Goal: Task Accomplishment & Management: Manage account settings

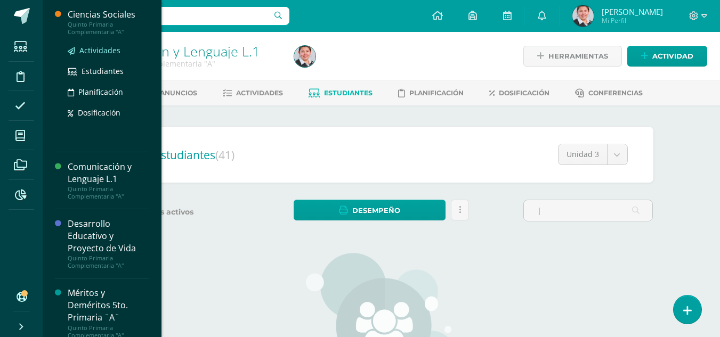
click at [102, 52] on span "Actividades" at bounding box center [99, 50] width 41 height 10
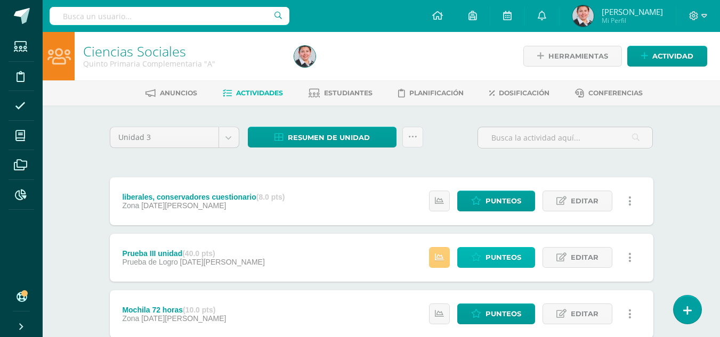
click at [482, 257] on link "Punteos" at bounding box center [496, 257] width 78 height 21
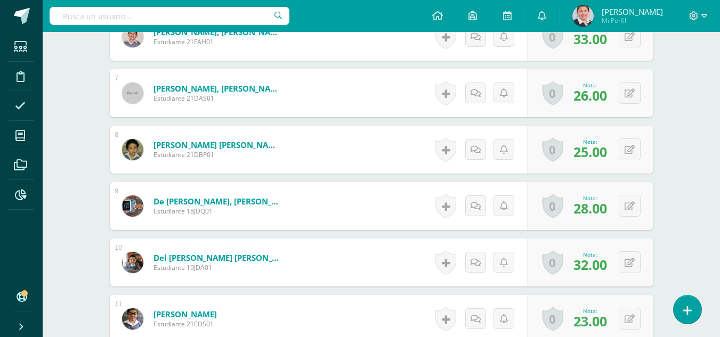
scroll to position [959, 0]
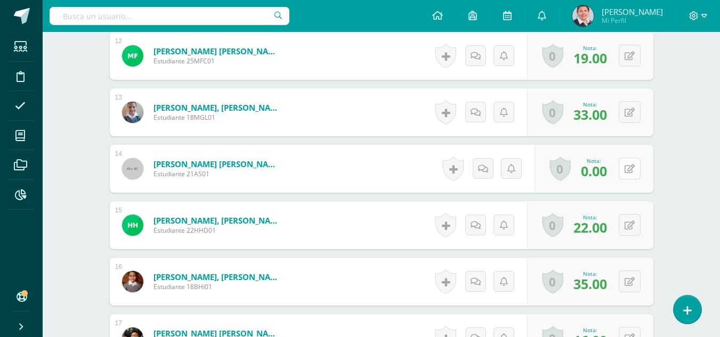
click at [634, 166] on button at bounding box center [629, 169] width 22 height 22
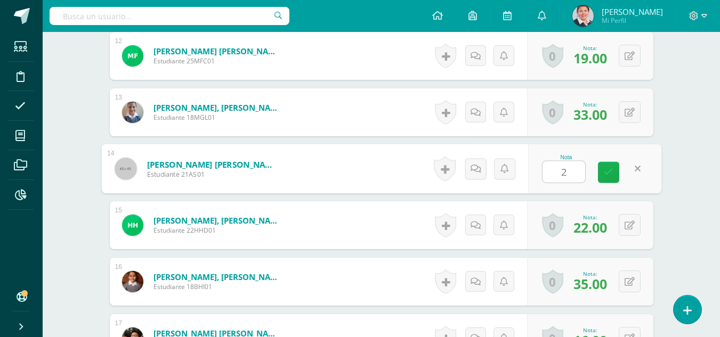
type input "28"
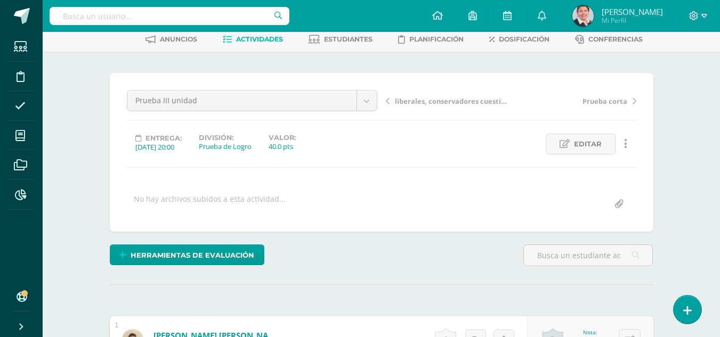
scroll to position [0, 0]
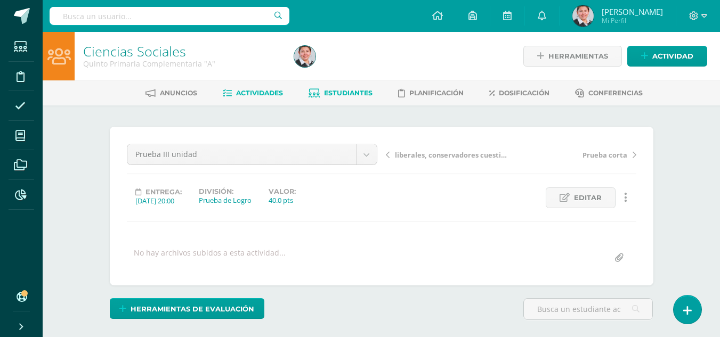
click at [351, 92] on span "Estudiantes" at bounding box center [348, 93] width 48 height 8
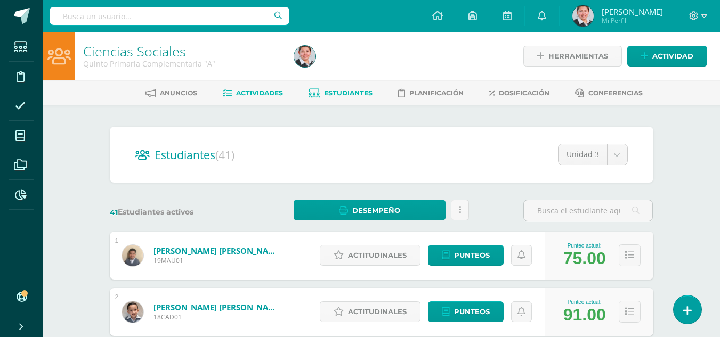
click at [268, 93] on span "Actividades" at bounding box center [259, 93] width 47 height 8
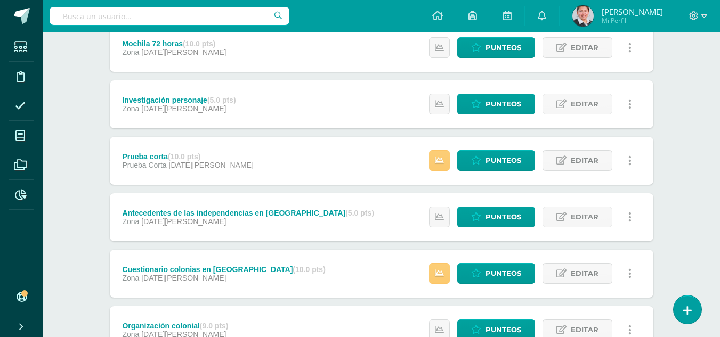
scroll to position [320, 0]
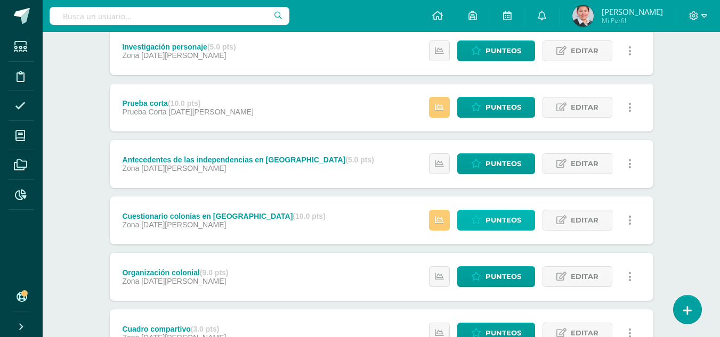
click at [498, 222] on span "Punteos" at bounding box center [503, 220] width 36 height 20
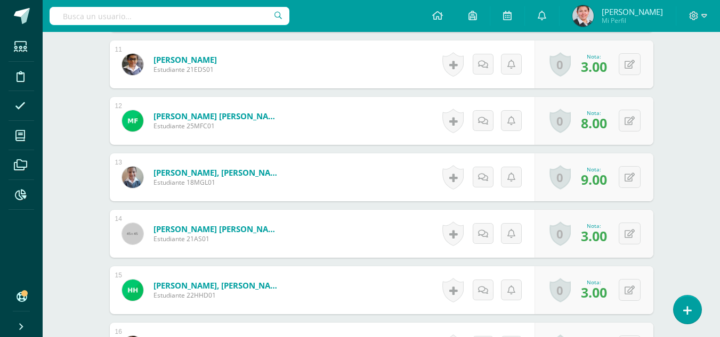
scroll to position [958, 0]
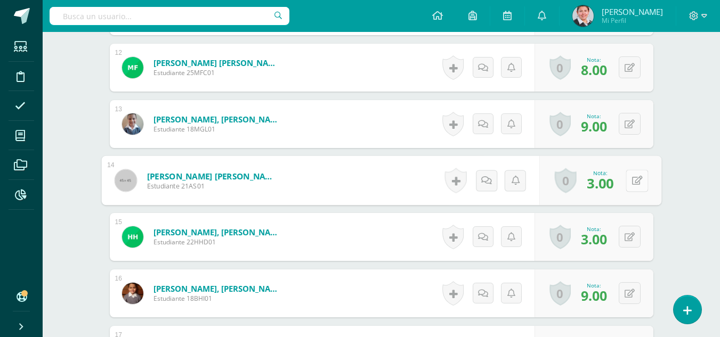
click at [625, 182] on button at bounding box center [636, 180] width 22 height 22
type input "8"
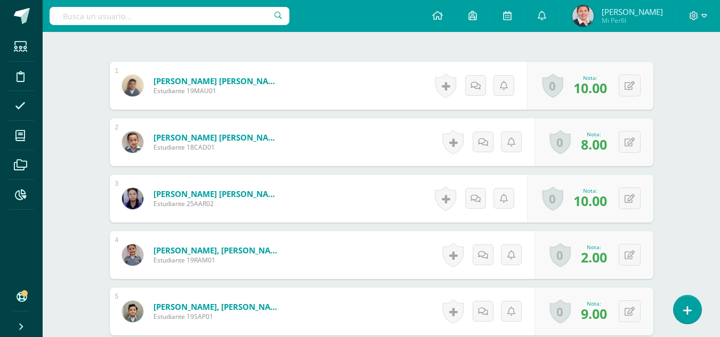
scroll to position [0, 0]
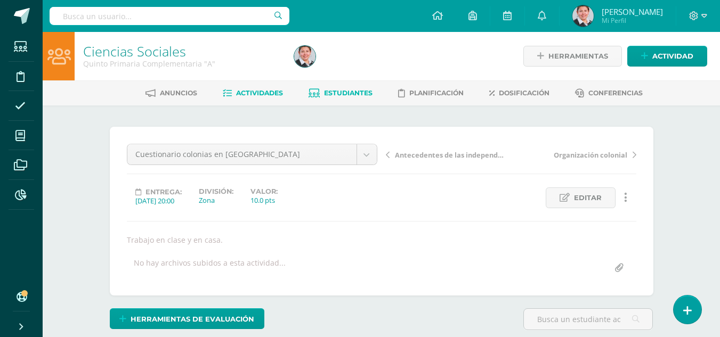
click at [355, 96] on span "Estudiantes" at bounding box center [348, 93] width 48 height 8
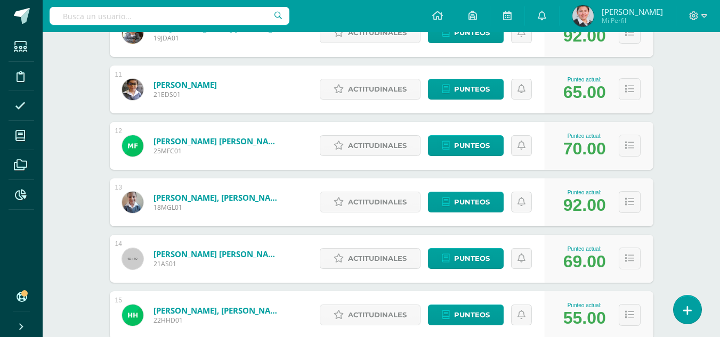
scroll to position [891, 0]
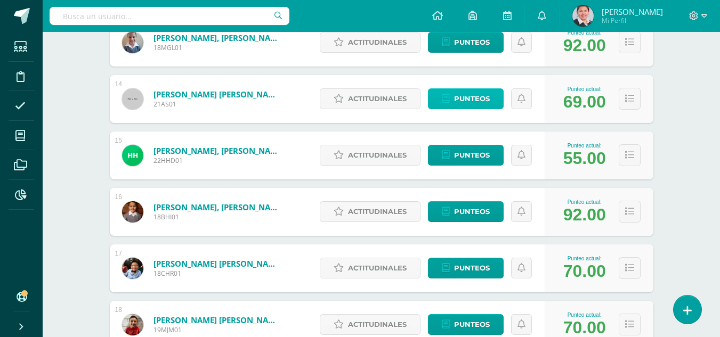
click at [476, 97] on span "Punteos" at bounding box center [472, 99] width 36 height 20
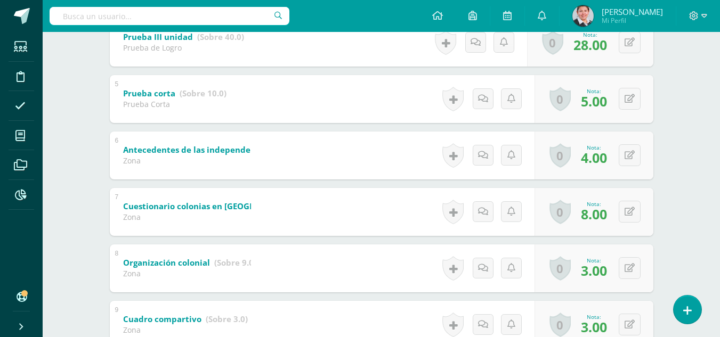
scroll to position [470, 0]
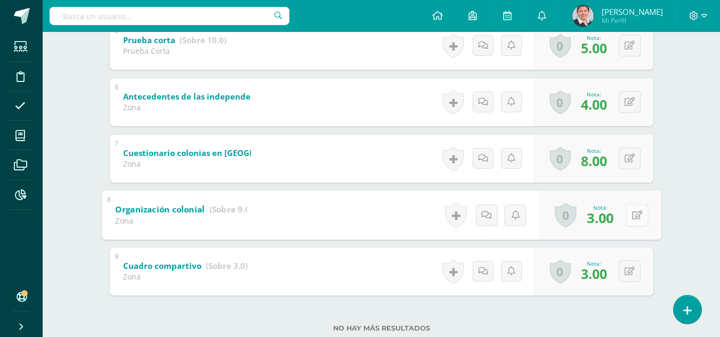
click at [629, 212] on button at bounding box center [636, 215] width 22 height 22
type input "4"
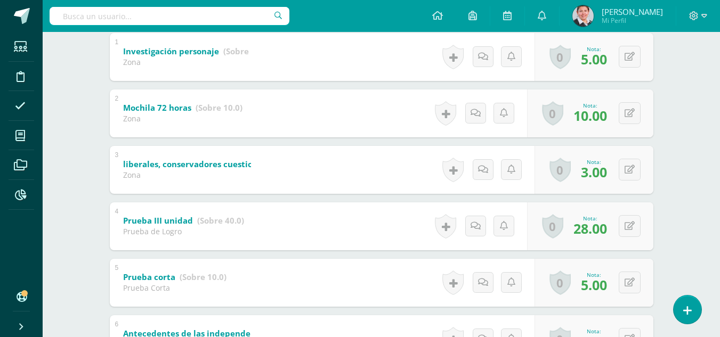
scroll to position [0, 0]
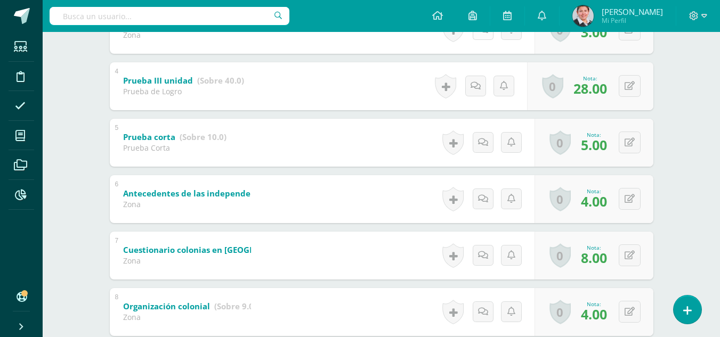
scroll to position [426, 0]
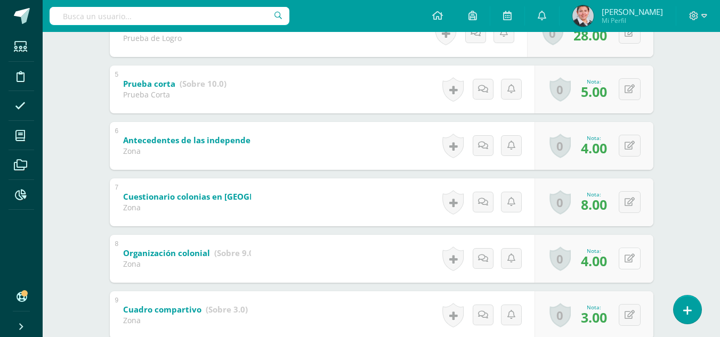
click at [630, 255] on button at bounding box center [629, 259] width 22 height 22
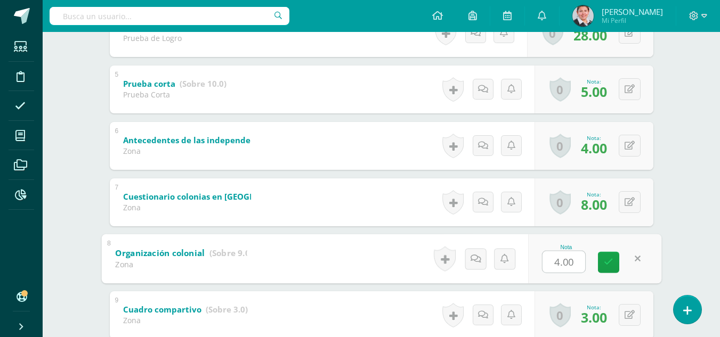
type input "7"
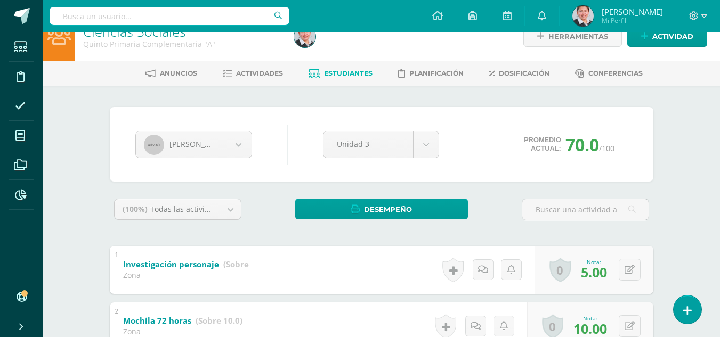
scroll to position [0, 0]
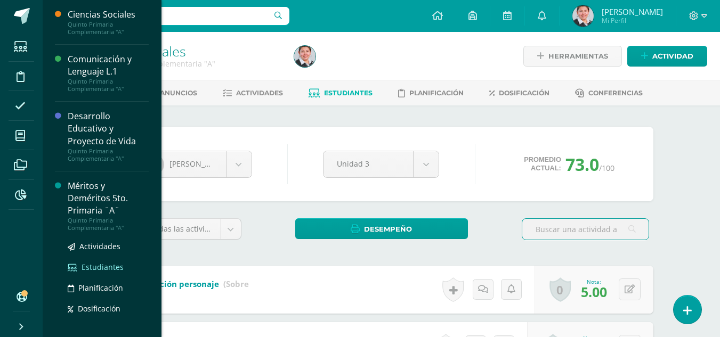
click at [96, 264] on span "Estudiantes" at bounding box center [103, 267] width 42 height 10
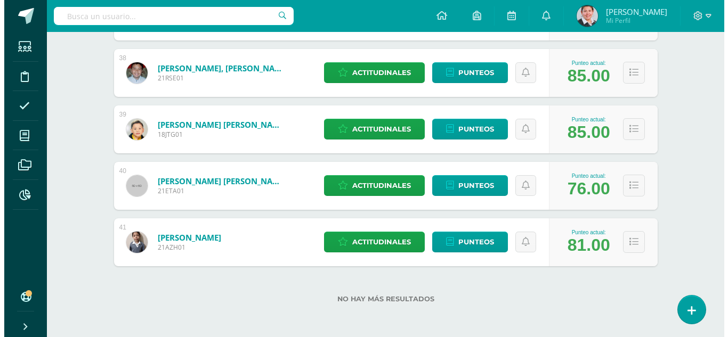
scroll to position [1952, 0]
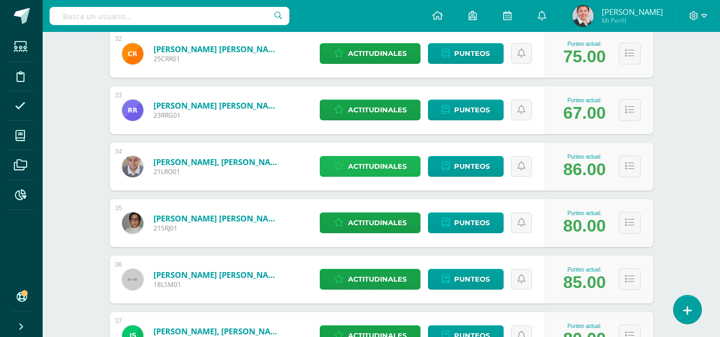
click at [365, 172] on span "Actitudinales" at bounding box center [377, 167] width 59 height 20
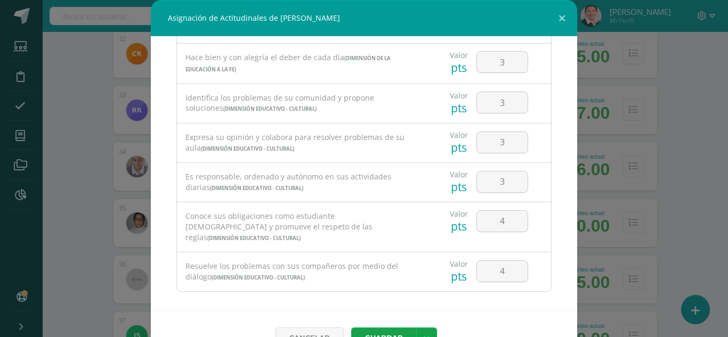
scroll to position [415, 0]
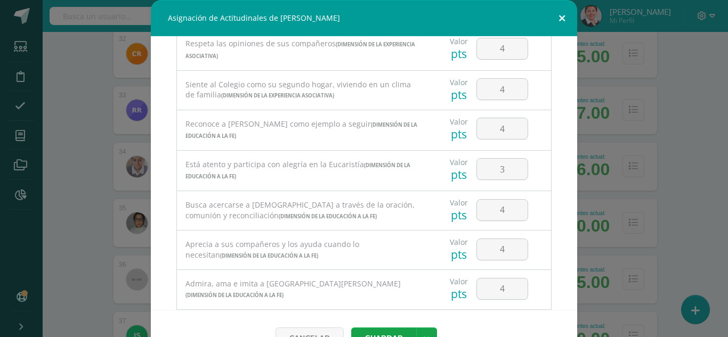
click at [564, 17] on button at bounding box center [562, 18] width 30 height 36
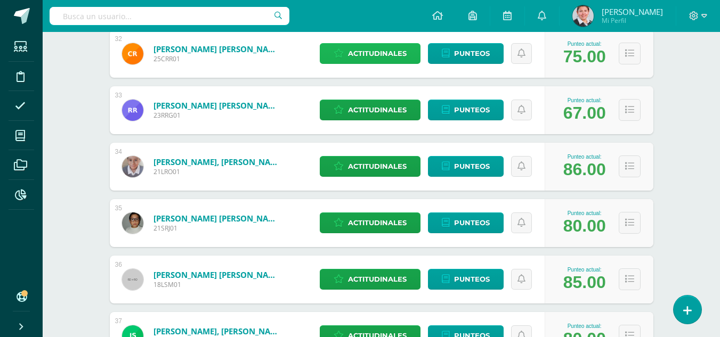
click at [394, 58] on span "Actitudinales" at bounding box center [377, 54] width 59 height 20
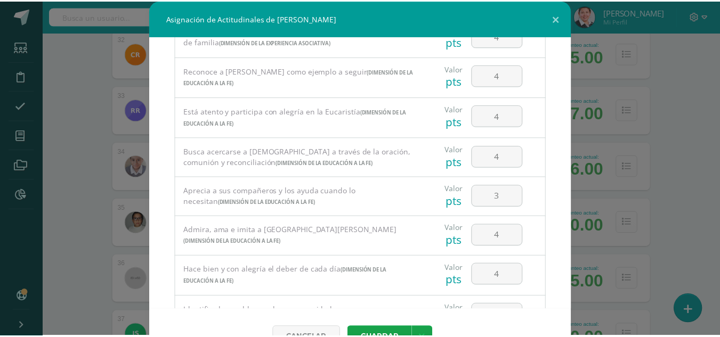
scroll to position [362, 0]
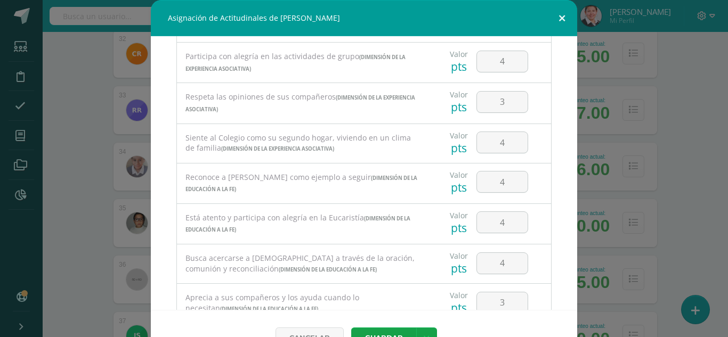
click at [554, 15] on button at bounding box center [562, 18] width 30 height 36
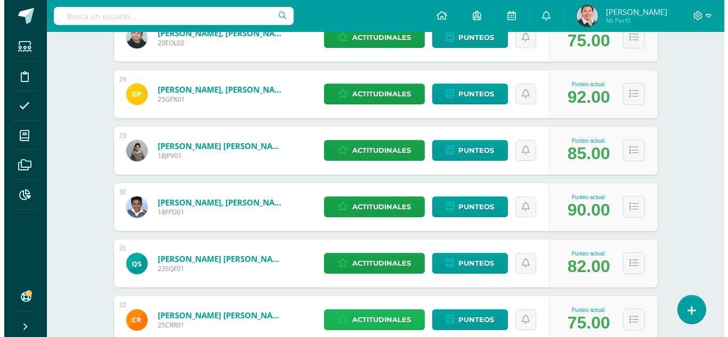
scroll to position [1420, 0]
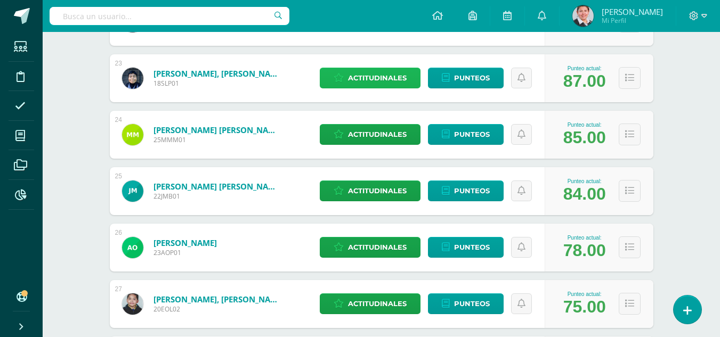
click at [412, 83] on link "Actitudinales" at bounding box center [370, 78] width 101 height 21
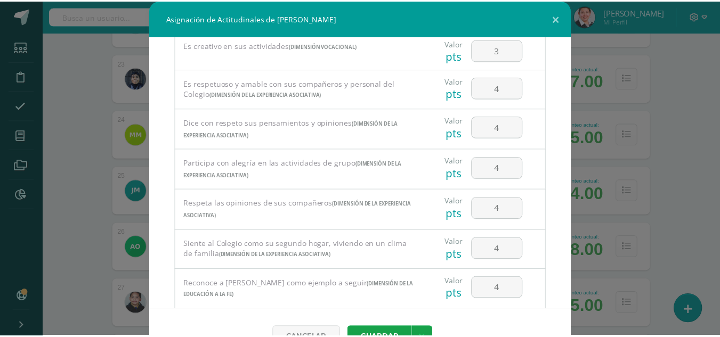
scroll to position [0, 0]
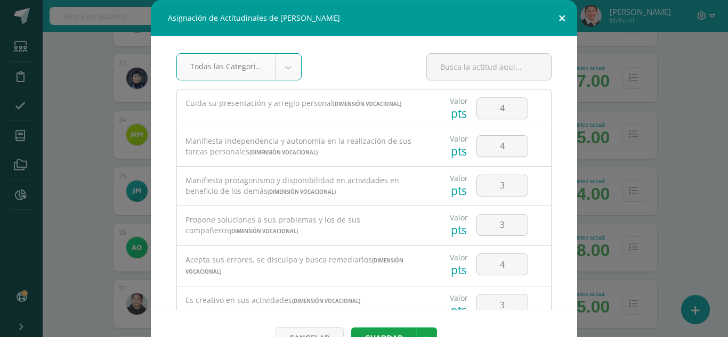
click at [557, 18] on button at bounding box center [562, 18] width 30 height 36
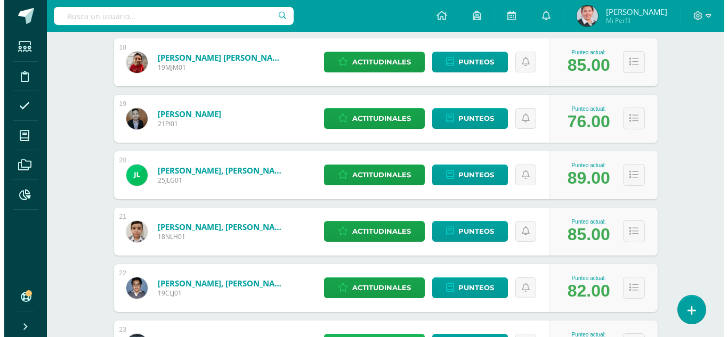
scroll to position [1100, 0]
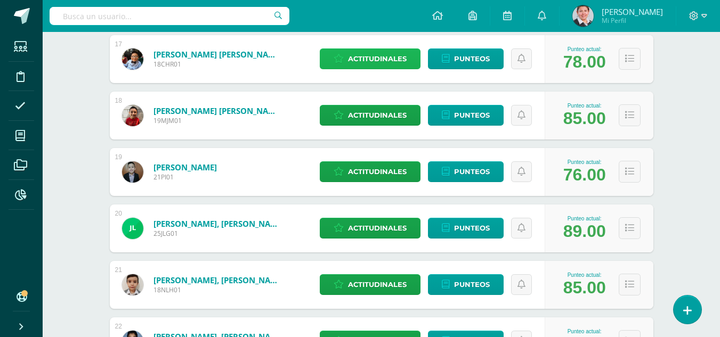
click at [389, 61] on span "Actitudinales" at bounding box center [377, 59] width 59 height 20
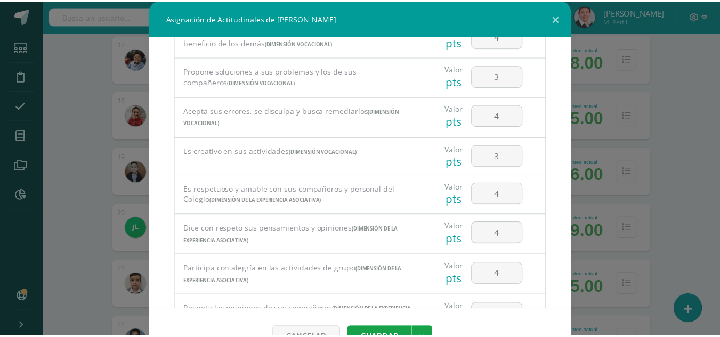
scroll to position [0, 0]
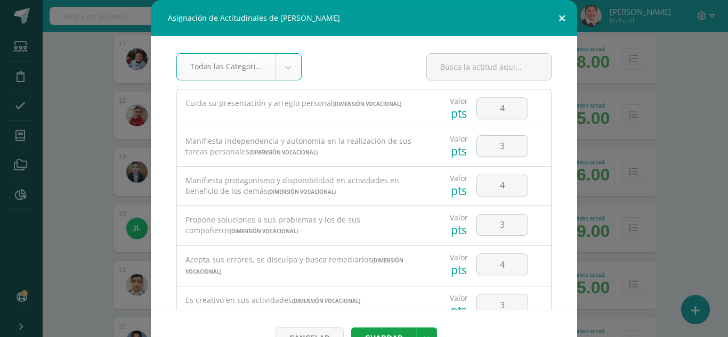
click at [560, 15] on button at bounding box center [562, 18] width 30 height 36
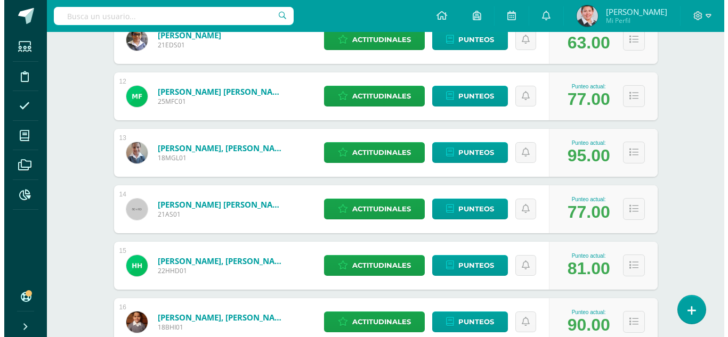
scroll to position [461, 0]
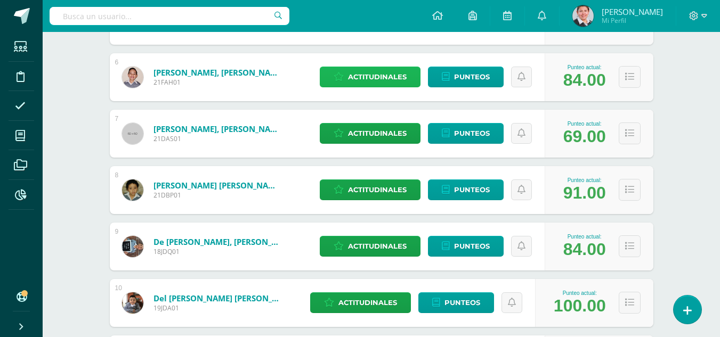
click at [390, 76] on span "Actitudinales" at bounding box center [377, 77] width 59 height 20
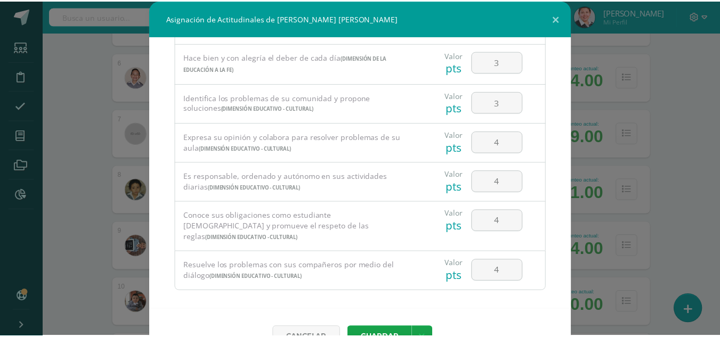
scroll to position [522, 0]
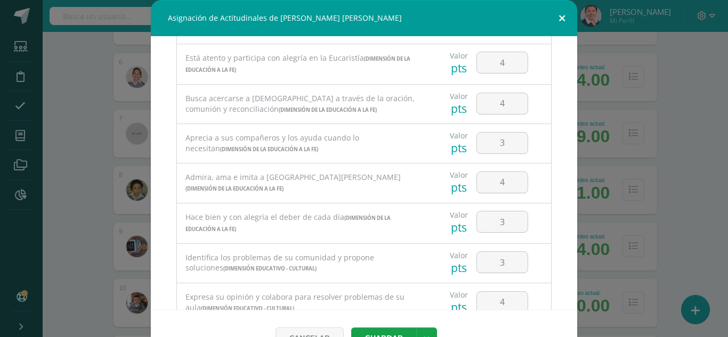
click at [556, 17] on button at bounding box center [562, 18] width 30 height 36
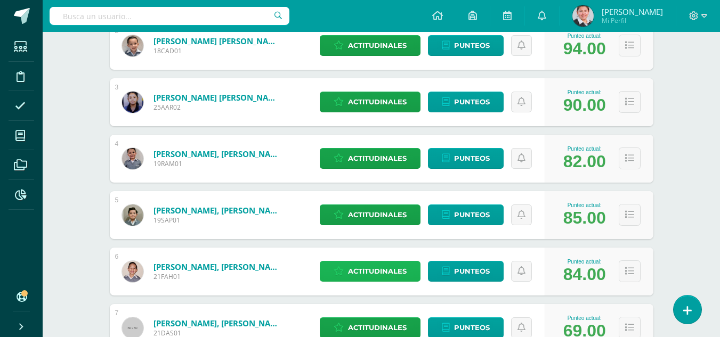
scroll to position [0, 0]
